Goal: Task Accomplishment & Management: Manage account settings

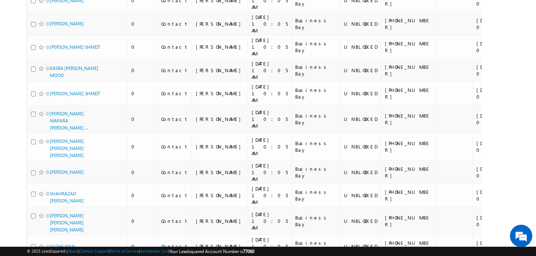
scroll to position [3890, 0]
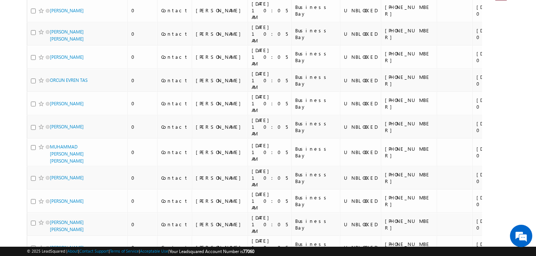
scroll to position [0, 0]
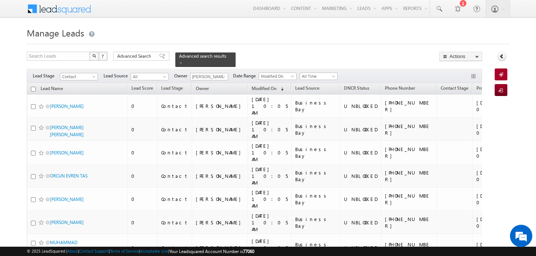
click at [33, 89] on input "checkbox" at bounding box center [33, 89] width 5 height 5
checkbox input "true"
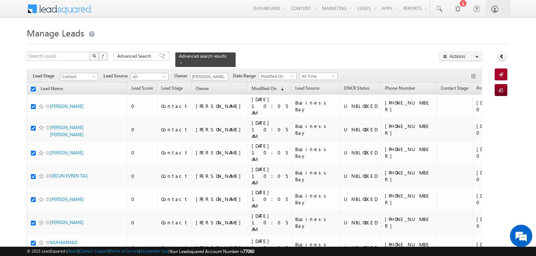
checkbox input "true"
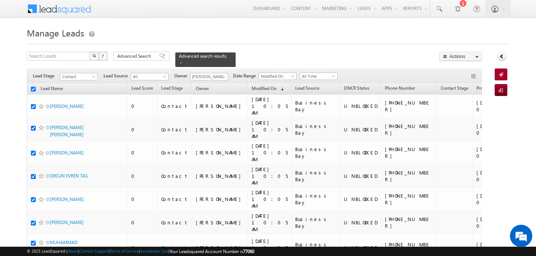
checkbox input "true"
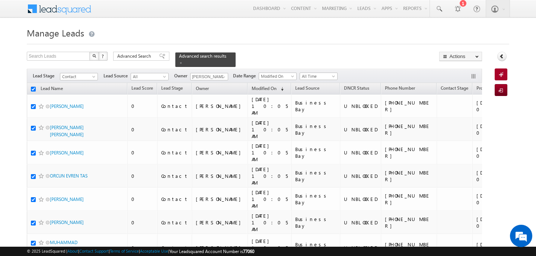
checkbox input "true"
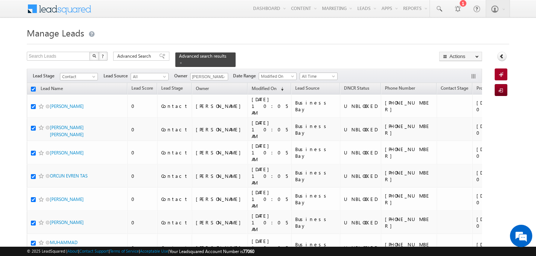
checkbox input "true"
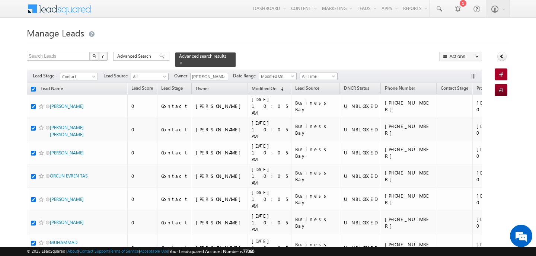
checkbox input "true"
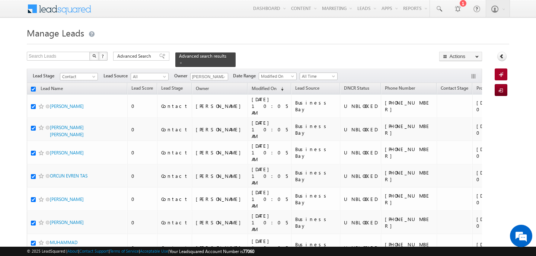
checkbox input "true"
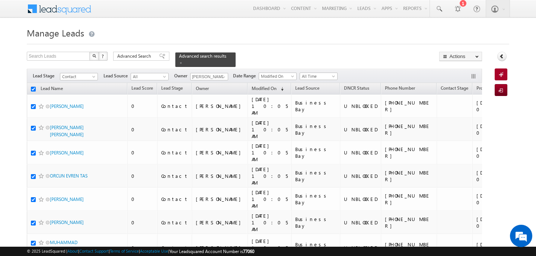
checkbox input "true"
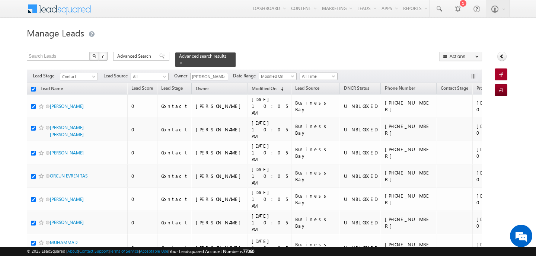
checkbox input "true"
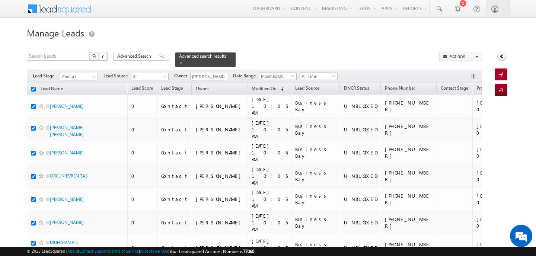
checkbox input "true"
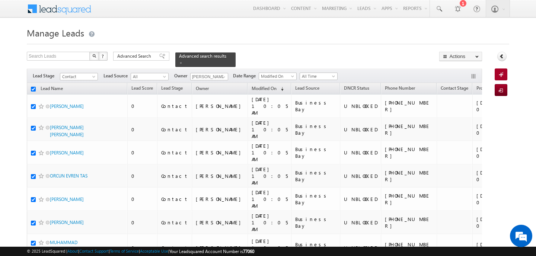
checkbox input "true"
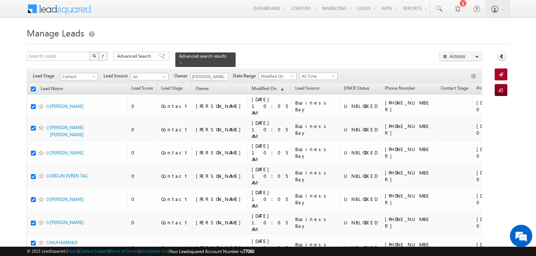
checkbox input "true"
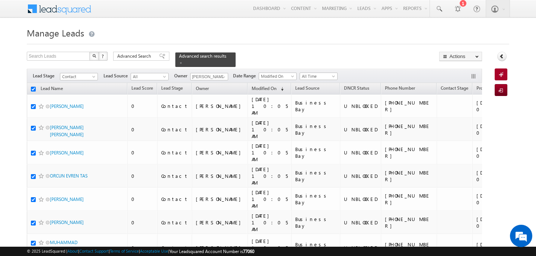
checkbox input "true"
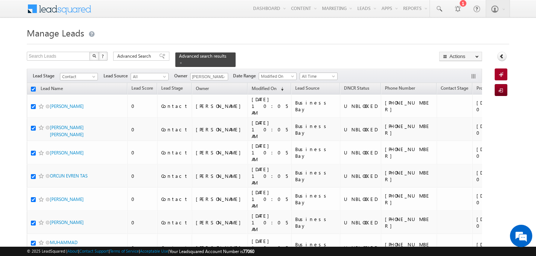
checkbox input "true"
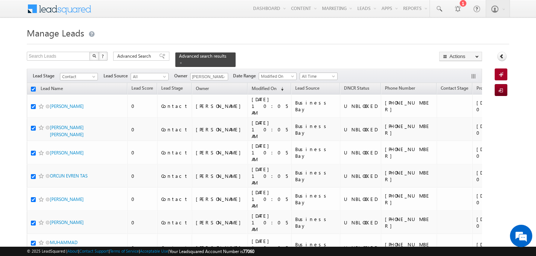
checkbox input "true"
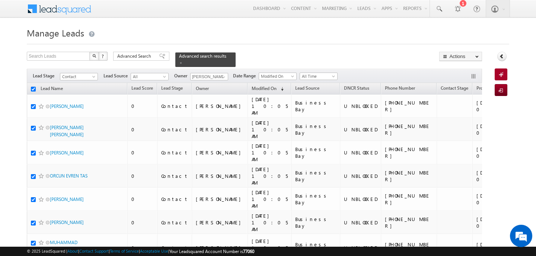
checkbox input "true"
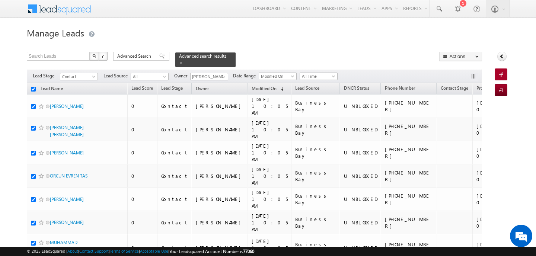
checkbox input "true"
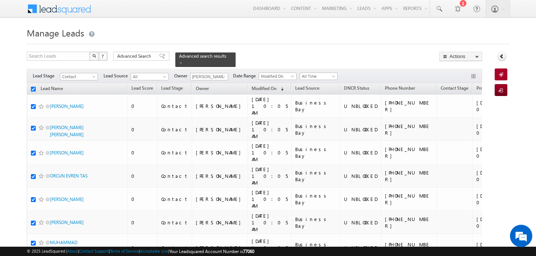
checkbox input "true"
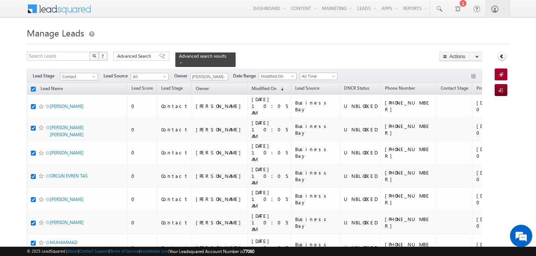
checkbox input "true"
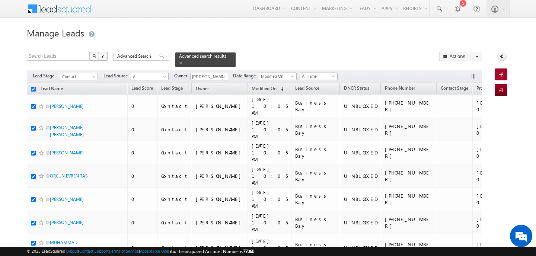
checkbox input "true"
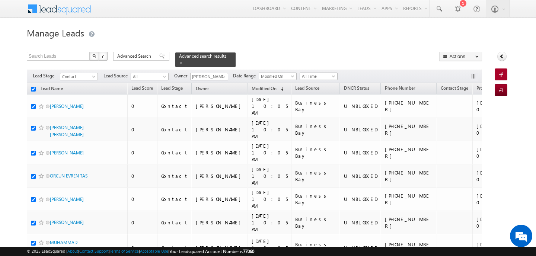
checkbox input "true"
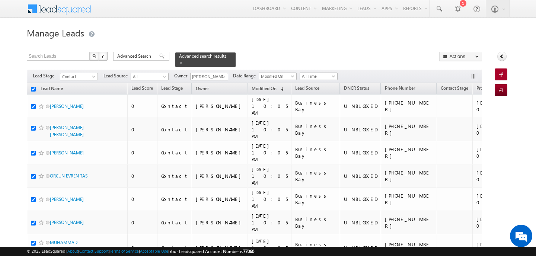
checkbox input "true"
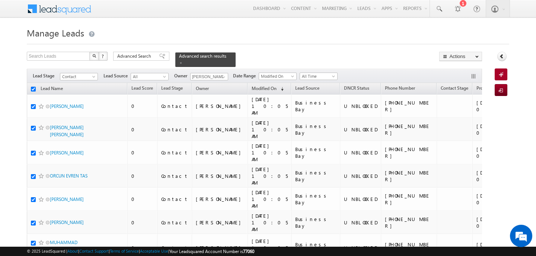
checkbox input "true"
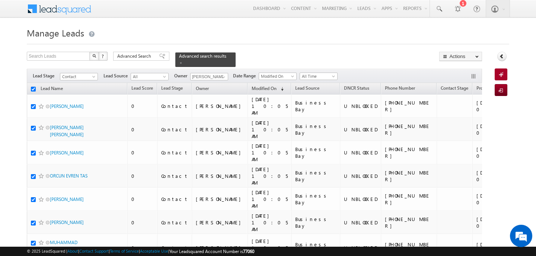
checkbox input "true"
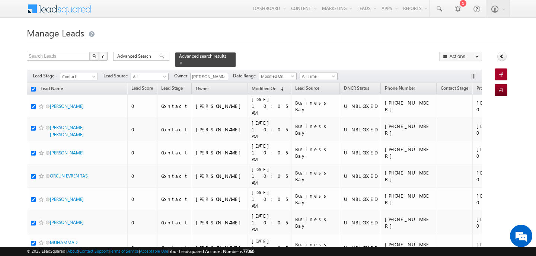
checkbox input "true"
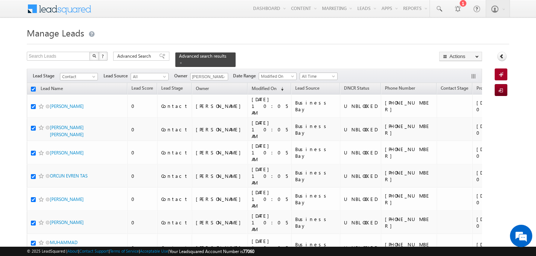
checkbox input "true"
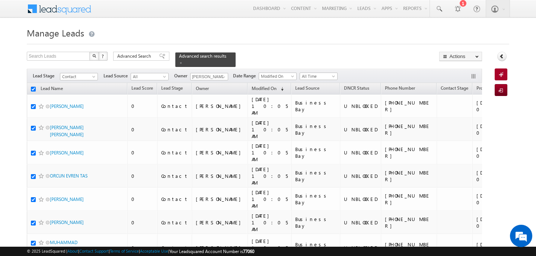
checkbox input "true"
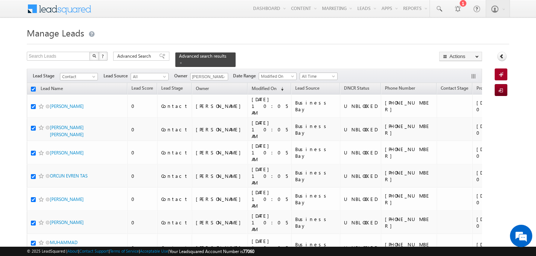
checkbox input "true"
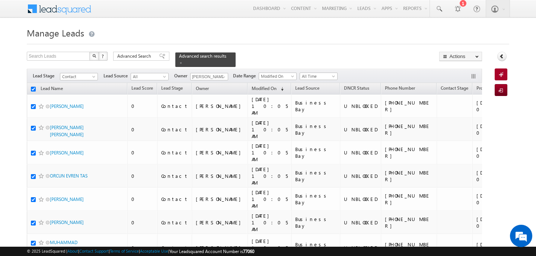
checkbox input "true"
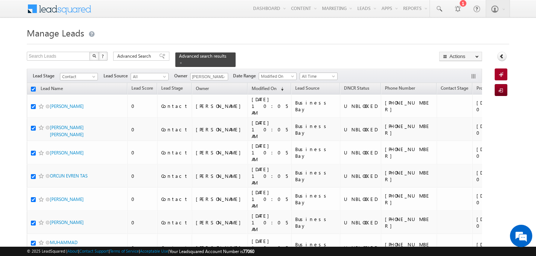
checkbox input "true"
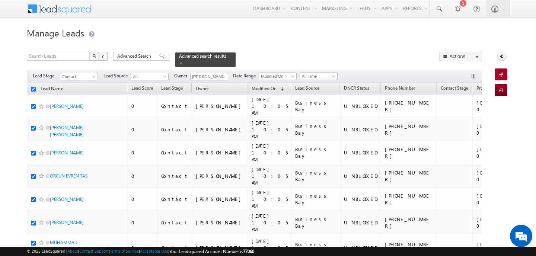
checkbox input "true"
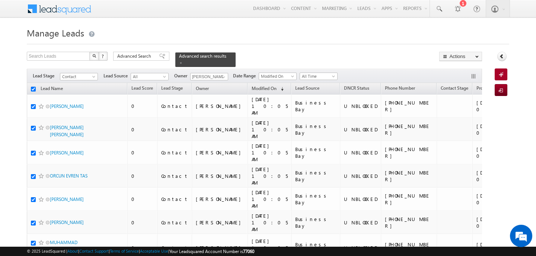
checkbox input "true"
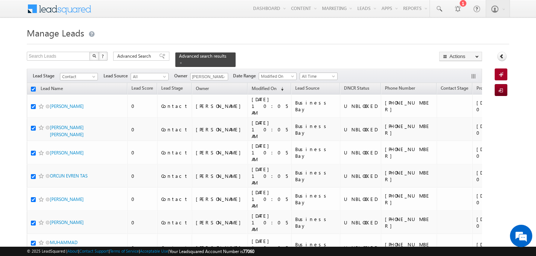
checkbox input "true"
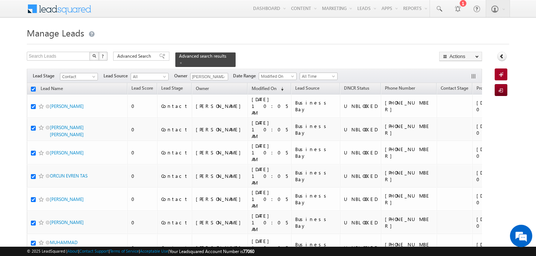
checkbox input "true"
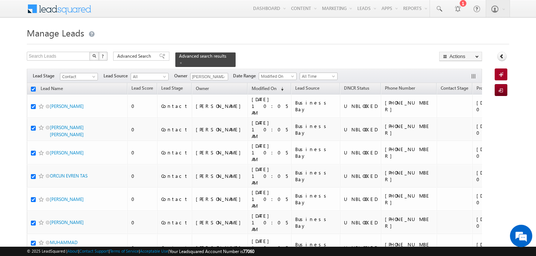
checkbox input "true"
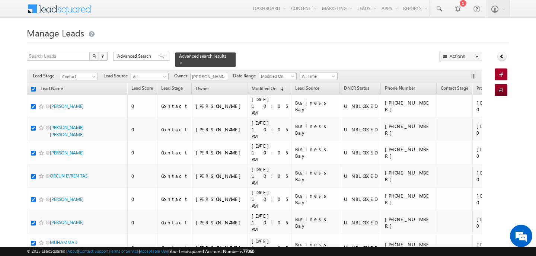
checkbox input "true"
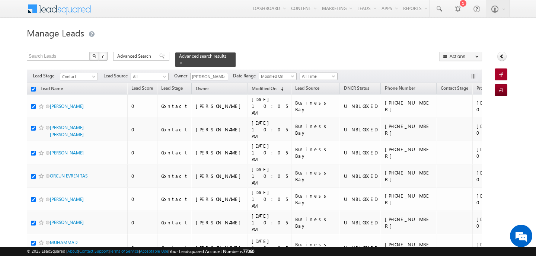
checkbox input "true"
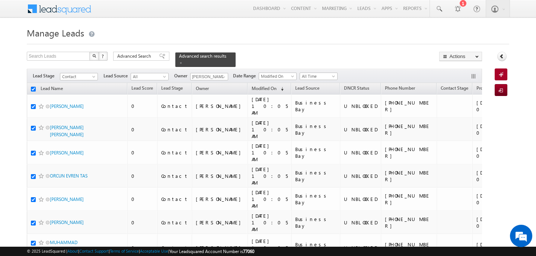
checkbox input "true"
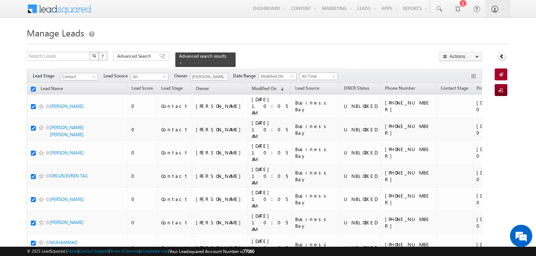
checkbox input "true"
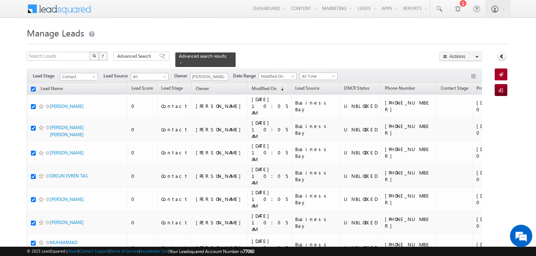
checkbox input "true"
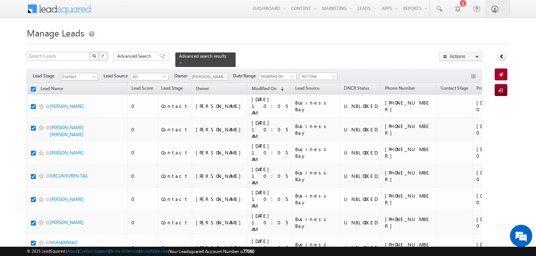
checkbox input "true"
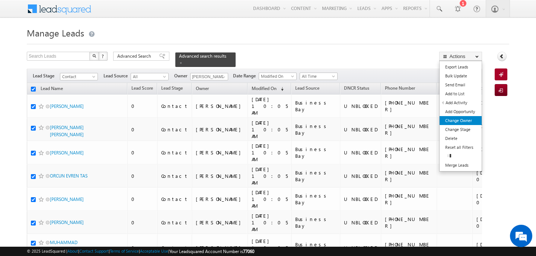
click at [469, 118] on link "Change Owner" at bounding box center [461, 120] width 42 height 9
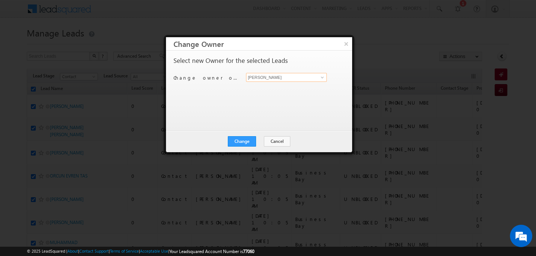
click at [295, 76] on input "[PERSON_NAME]" at bounding box center [286, 77] width 81 height 9
click at [284, 89] on span "[PERSON_NAME][EMAIL_ADDRESS][DOMAIN_NAME]" at bounding box center [282, 92] width 67 height 6
click at [244, 141] on button "Change" at bounding box center [242, 141] width 28 height 10
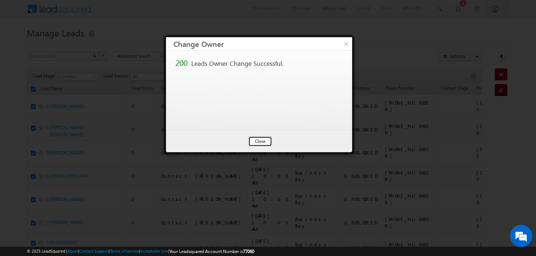
click at [263, 140] on button "Close" at bounding box center [260, 141] width 24 height 10
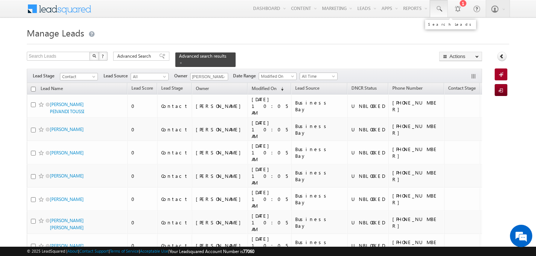
click at [439, 5] on link at bounding box center [439, 8] width 18 height 17
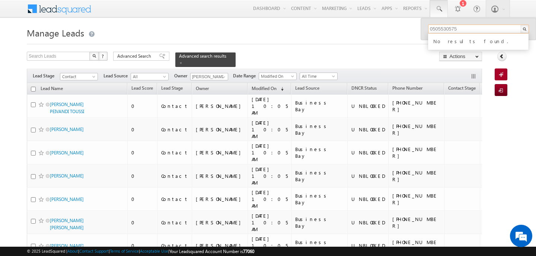
click at [433, 26] on input "0505530575" at bounding box center [478, 29] width 101 height 9
click at [461, 29] on input "+971505530575" at bounding box center [478, 29] width 101 height 9
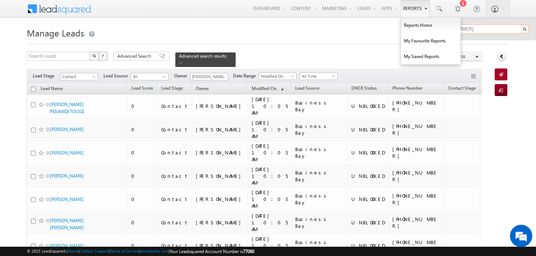
type input "+971505530575"
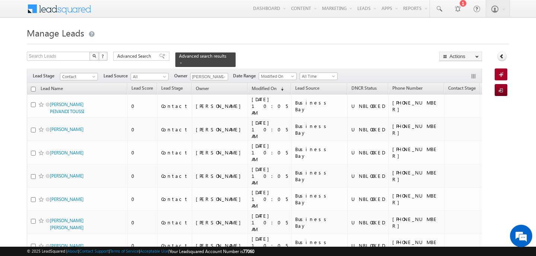
click at [34, 87] on input "checkbox" at bounding box center [33, 89] width 5 height 5
checkbox input "true"
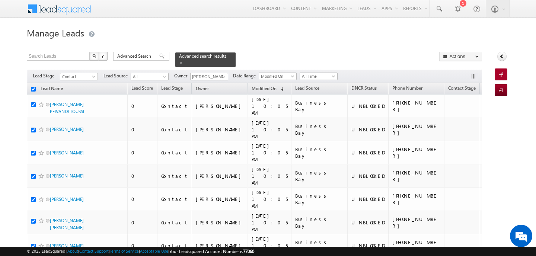
checkbox input "true"
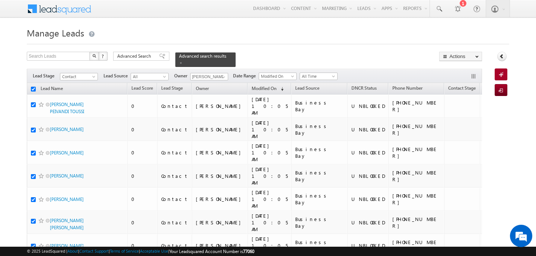
checkbox input "true"
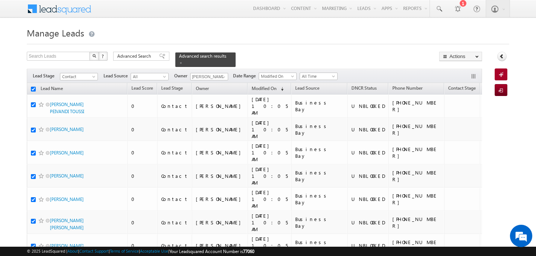
checkbox input "true"
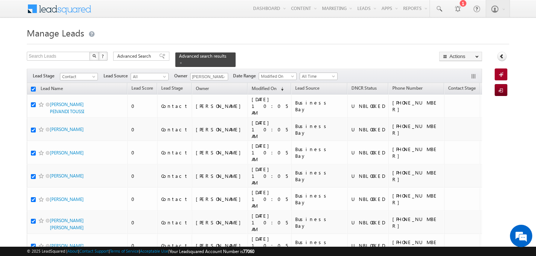
checkbox input "true"
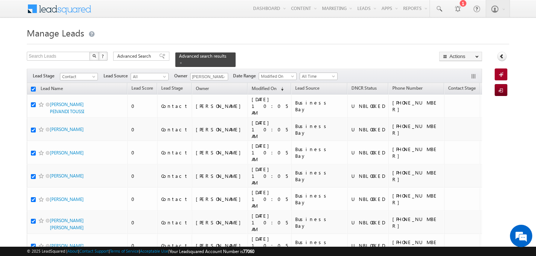
checkbox input "true"
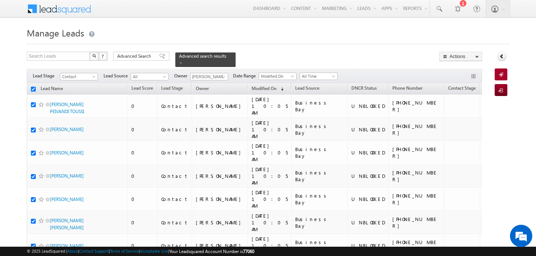
checkbox input "true"
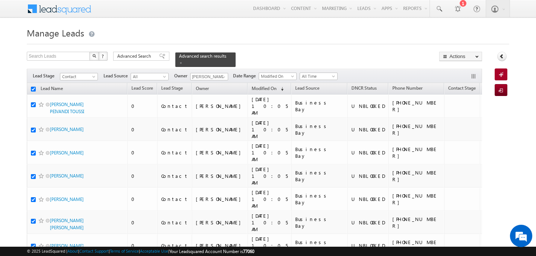
checkbox input "true"
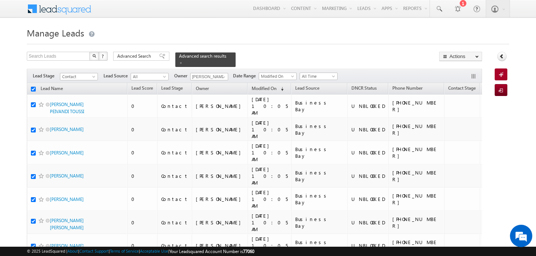
checkbox input "true"
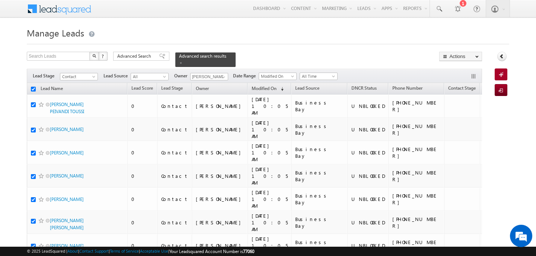
checkbox input "true"
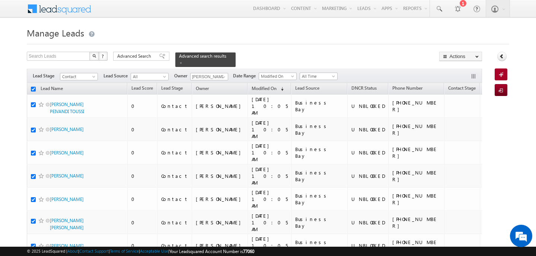
checkbox input "true"
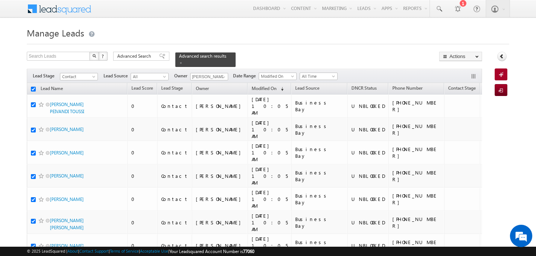
checkbox input "true"
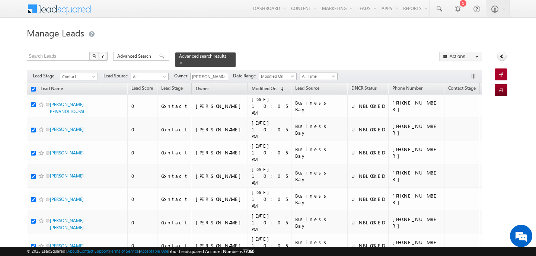
checkbox input "true"
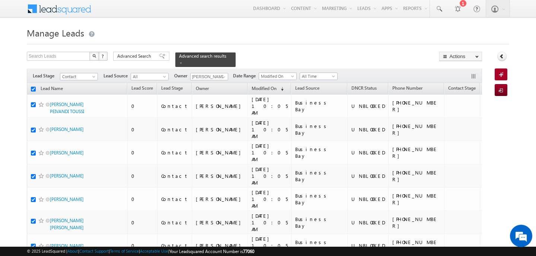
checkbox input "true"
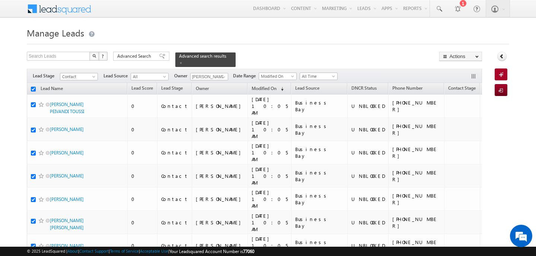
checkbox input "true"
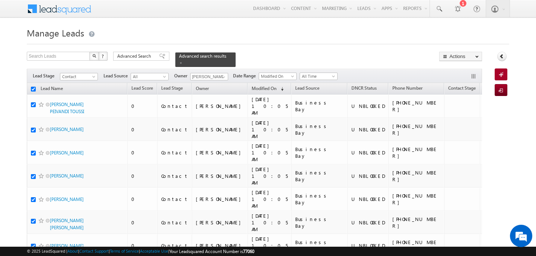
checkbox input "true"
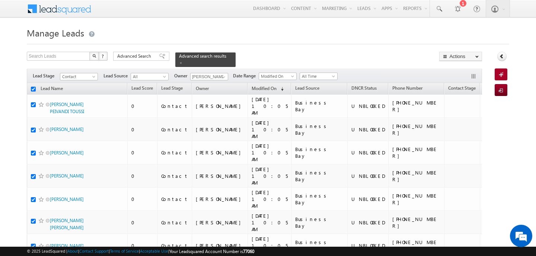
checkbox input "true"
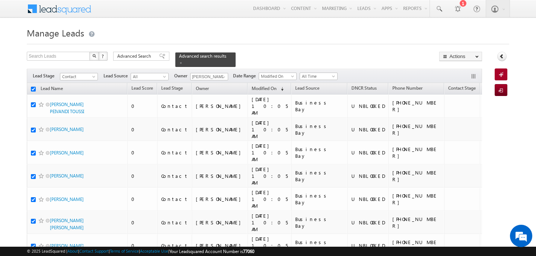
checkbox input "true"
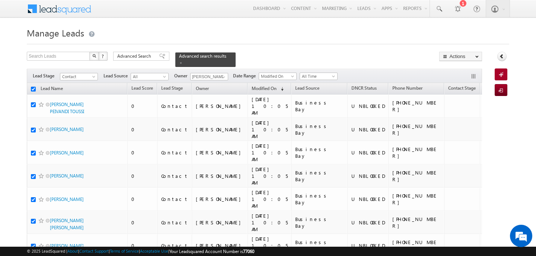
checkbox input "true"
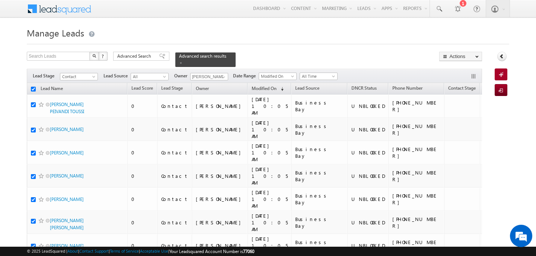
checkbox input "true"
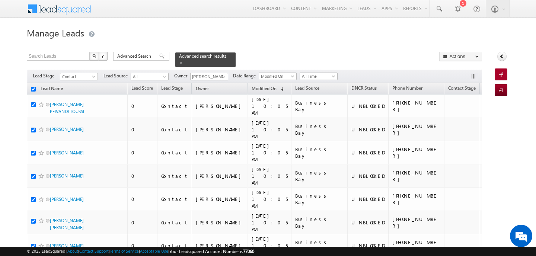
checkbox input "true"
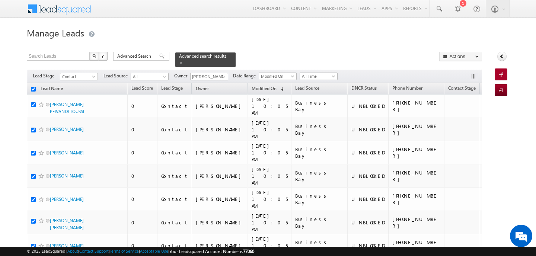
checkbox input "true"
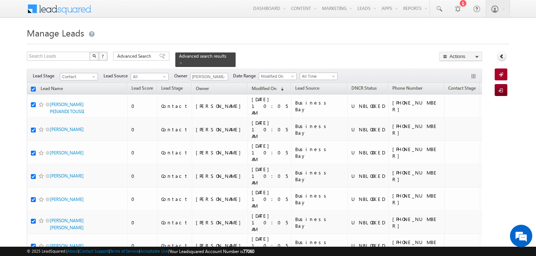
checkbox input "true"
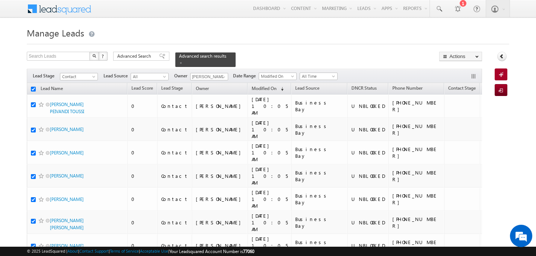
checkbox input "true"
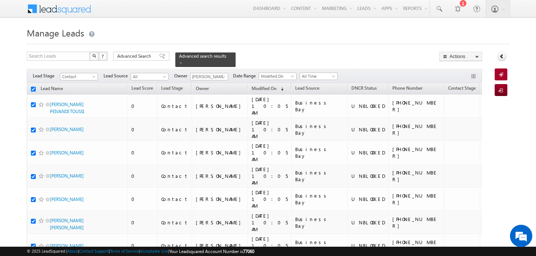
checkbox input "true"
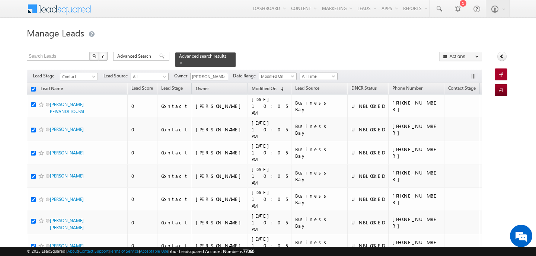
checkbox input "true"
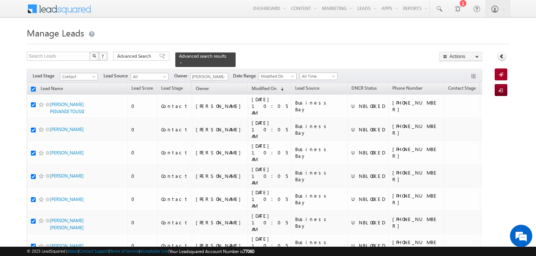
checkbox input "true"
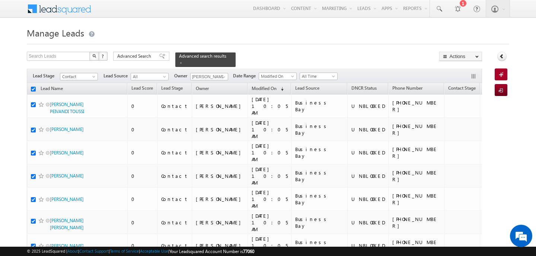
checkbox input "true"
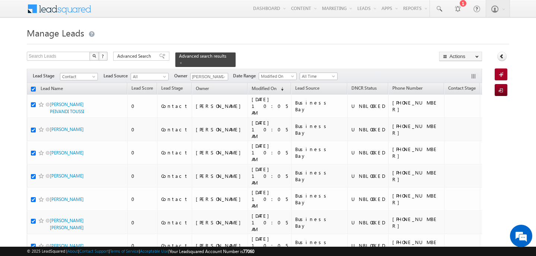
checkbox input "true"
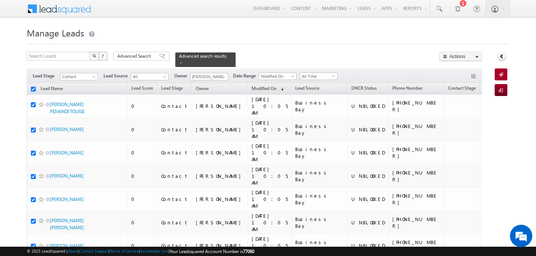
checkbox input "true"
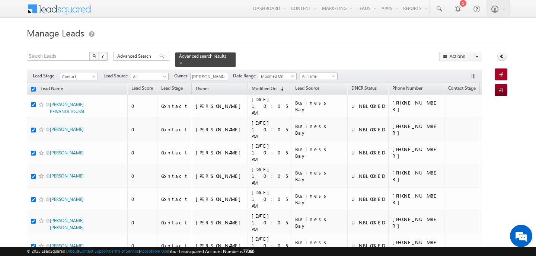
checkbox input "true"
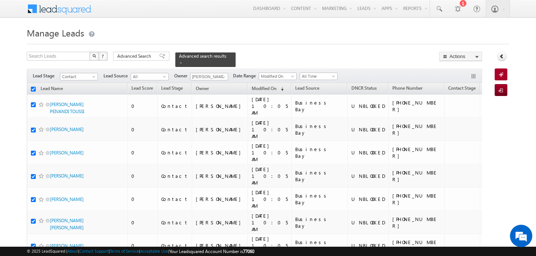
checkbox input "true"
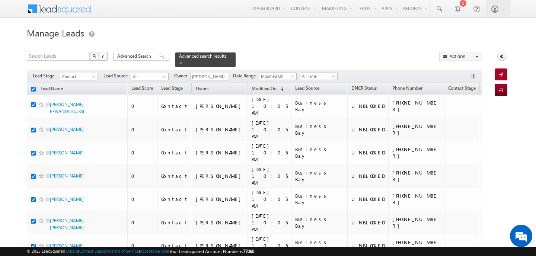
checkbox input "true"
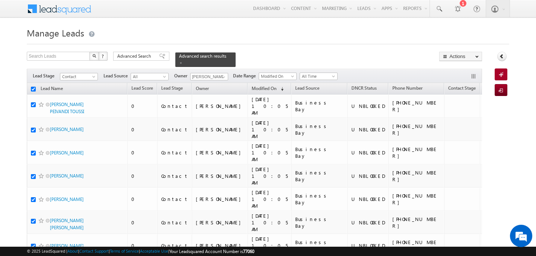
checkbox input "true"
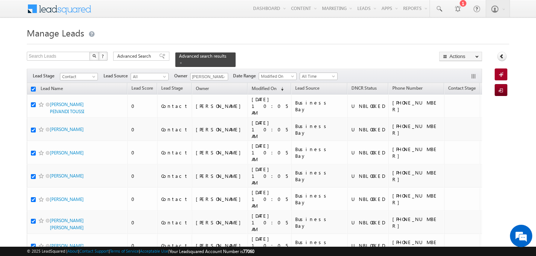
checkbox input "true"
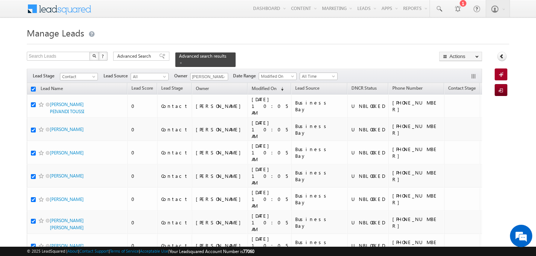
checkbox input "true"
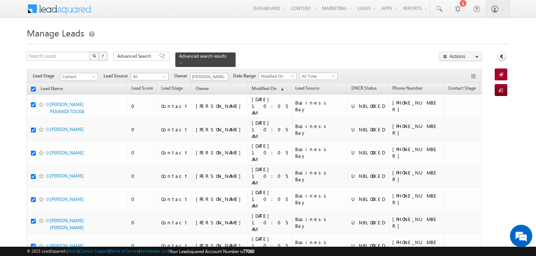
checkbox input "true"
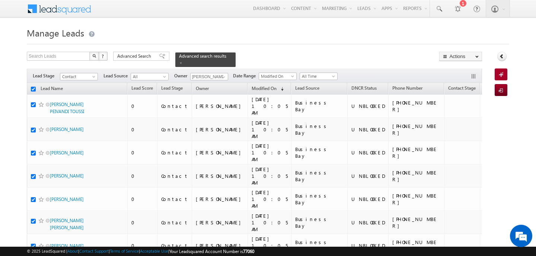
checkbox input "true"
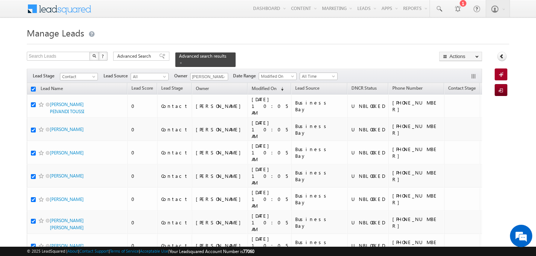
checkbox input "true"
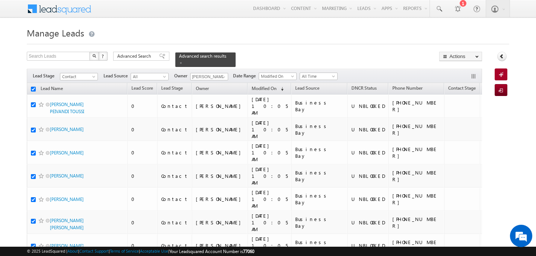
checkbox input "true"
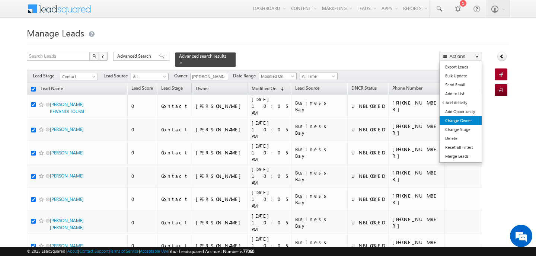
click at [459, 119] on link "Change Owner" at bounding box center [461, 120] width 42 height 9
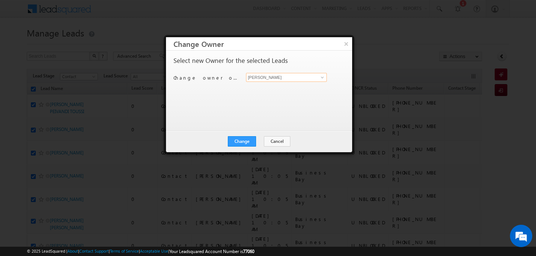
click at [295, 78] on input "[PERSON_NAME]" at bounding box center [286, 77] width 81 height 9
click at [294, 89] on span "mehfooza.memon@indglobal.ae" at bounding box center [282, 92] width 67 height 6
click at [237, 141] on button "Change" at bounding box center [242, 141] width 28 height 10
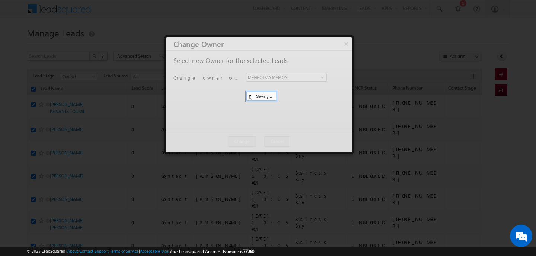
click at [255, 140] on div at bounding box center [259, 94] width 186 height 115
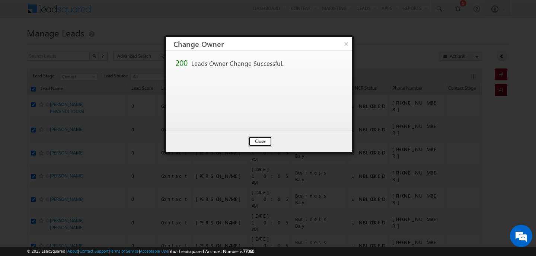
click at [263, 145] on button "Close" at bounding box center [260, 141] width 24 height 10
